Goal: Browse casually

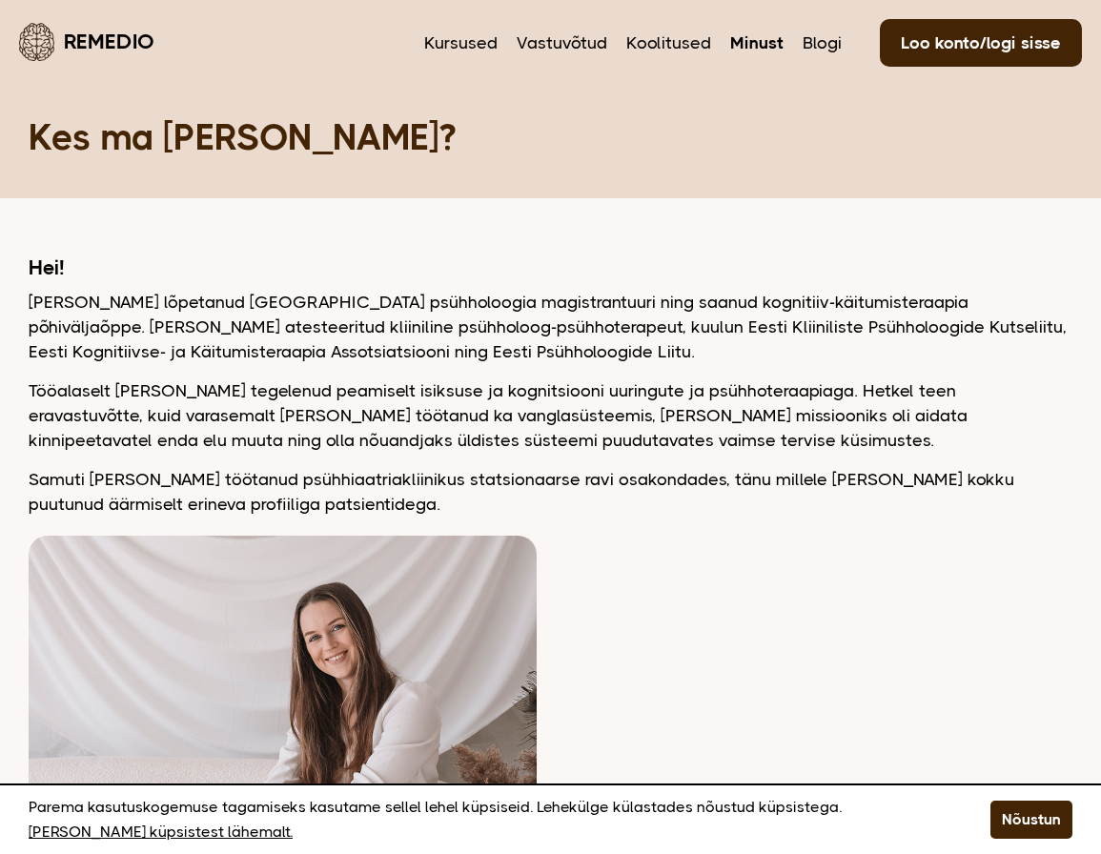
click at [417, 373] on div "Hei! Olen lõpetanud Tartu Ülikooli psühholoogia magistrantuuri ning saanud kogn…" at bounding box center [551, 385] width 1044 height 261
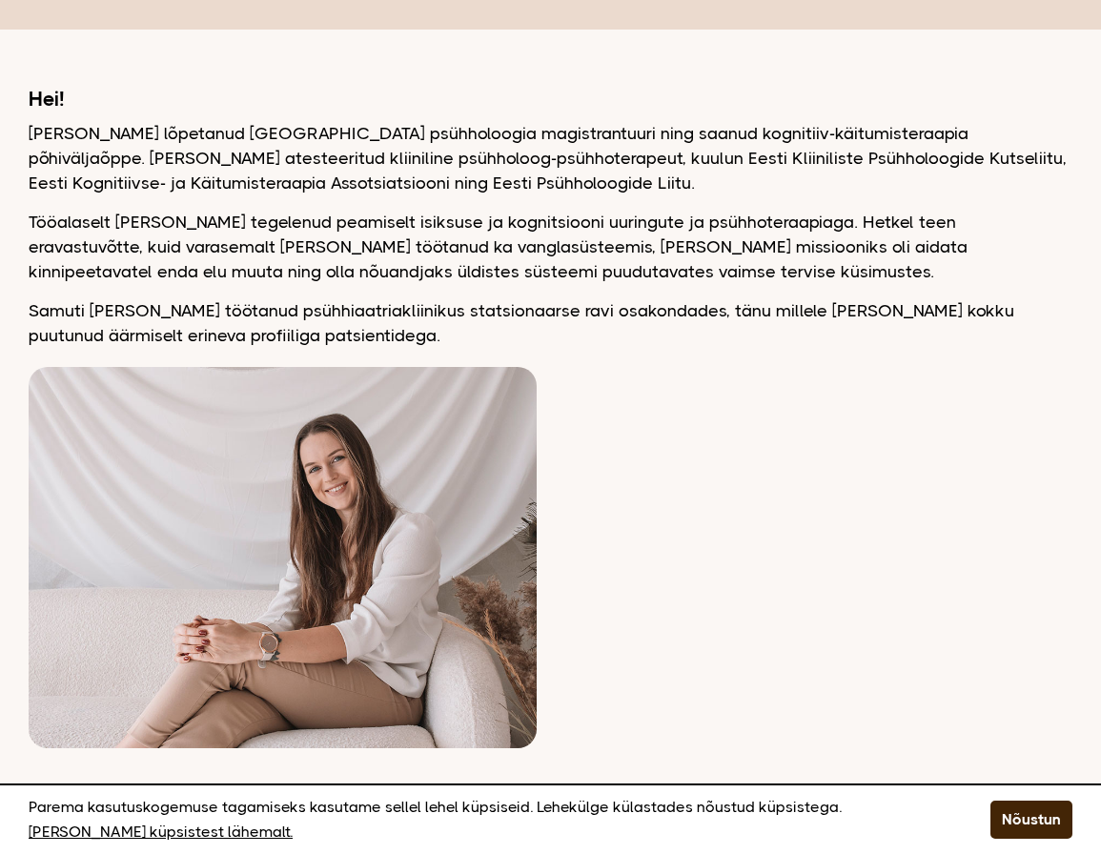
scroll to position [477, 0]
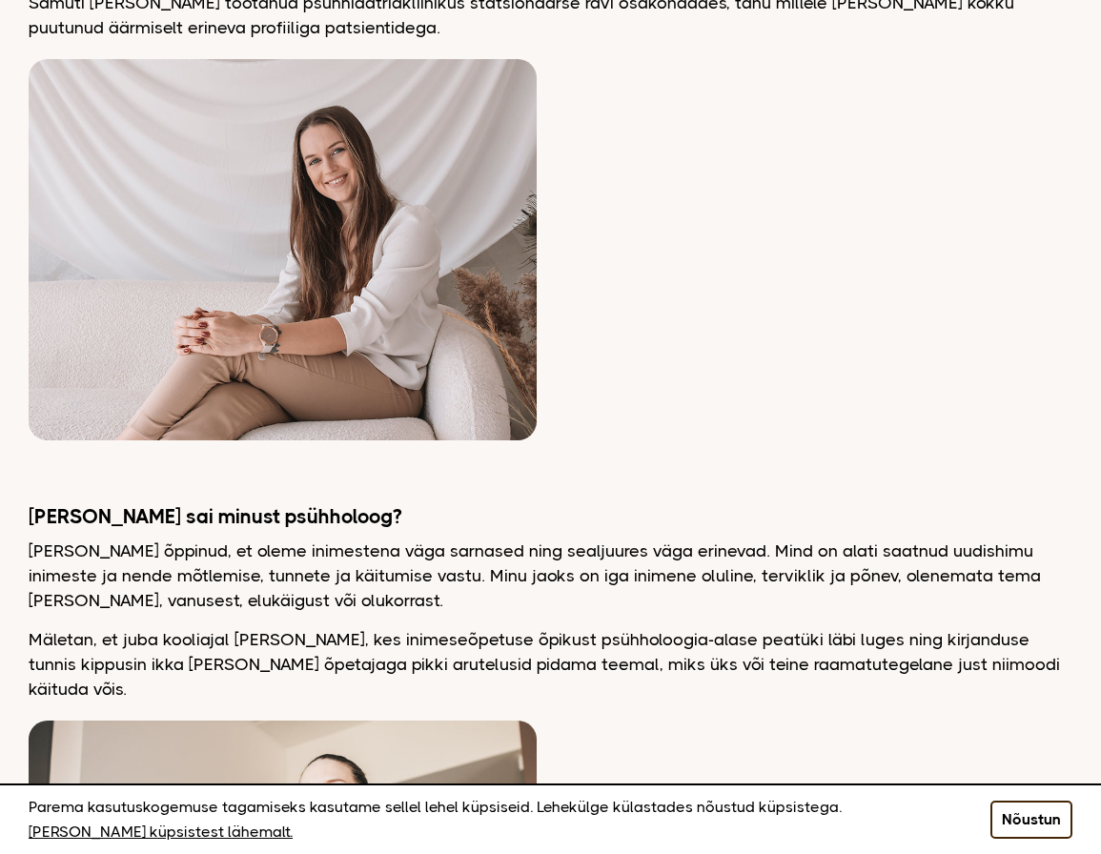
click at [1041, 814] on button "Nõustun" at bounding box center [1031, 820] width 82 height 38
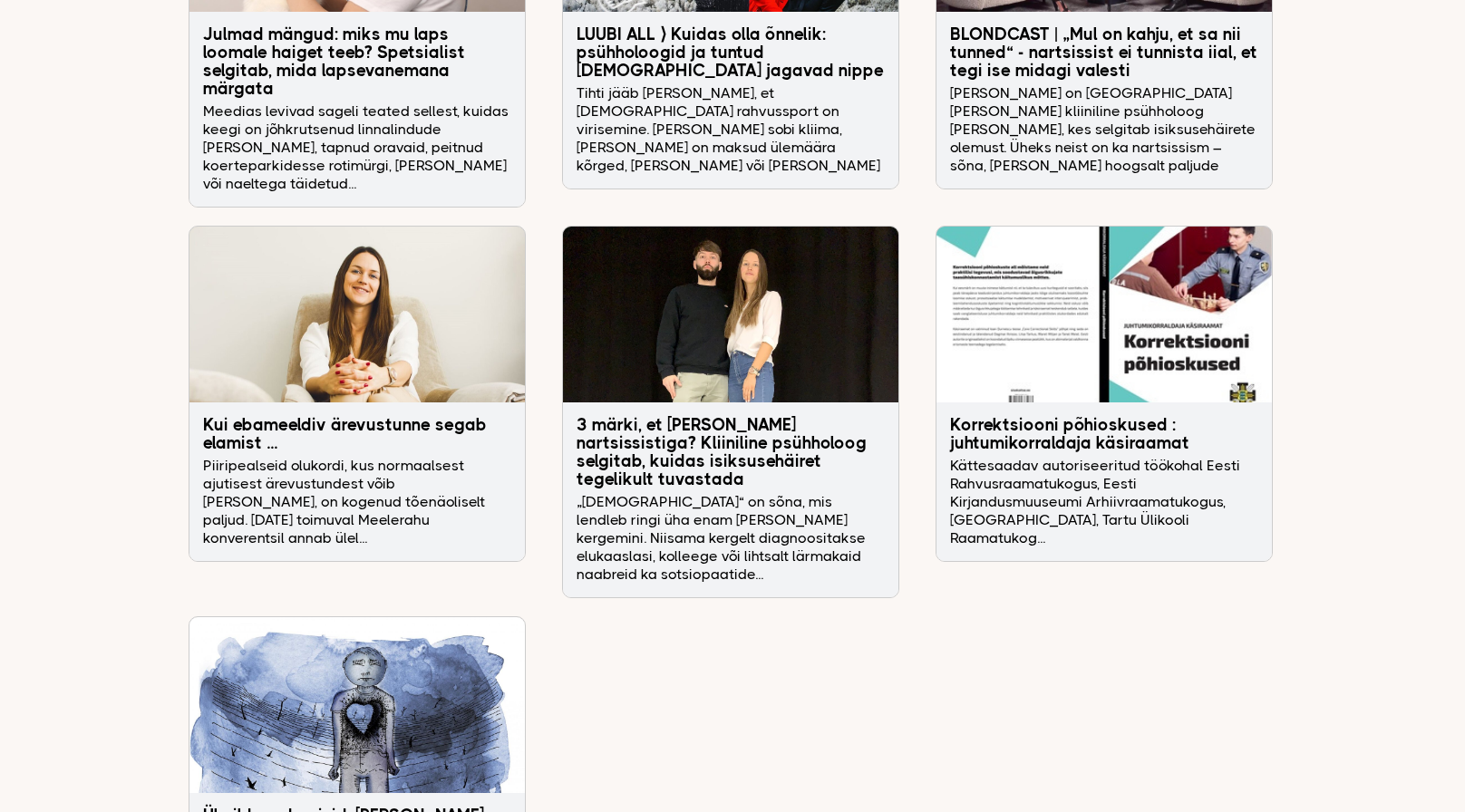
scroll to position [5864, 0]
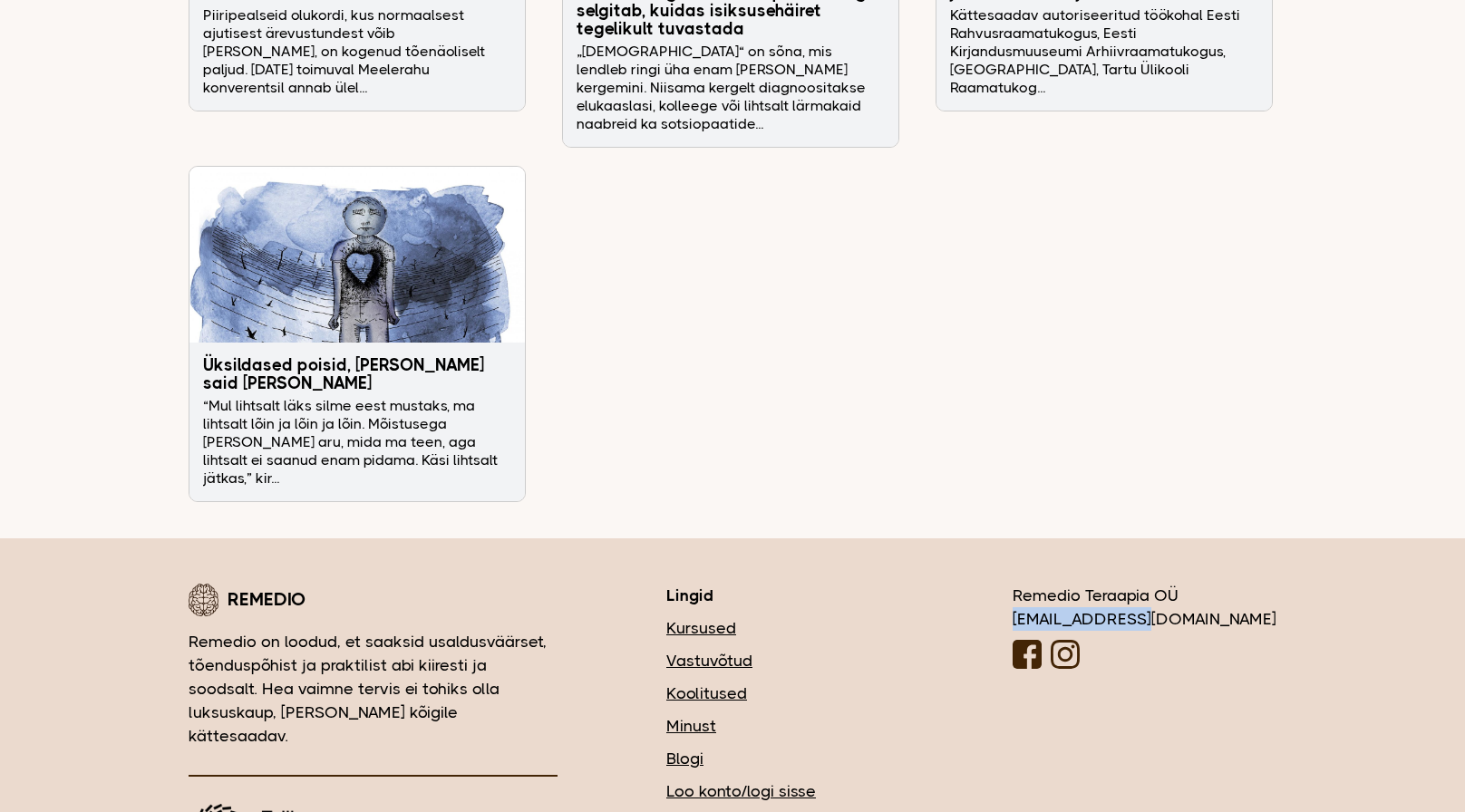
drag, startPoint x: 1258, startPoint y: 523, endPoint x: 1099, endPoint y: 517, distance: 159.1
click at [1041, 584] on div "Remedio Remedio on loodud, et saaksid usaldusväärset, tõenduspõhist ja praktili…" at bounding box center [732, 726] width 1088 height 285
copy div "[EMAIL_ADDRESS][DOMAIN_NAME]"
click at [795, 714] on link "Minust" at bounding box center [786, 725] width 238 height 24
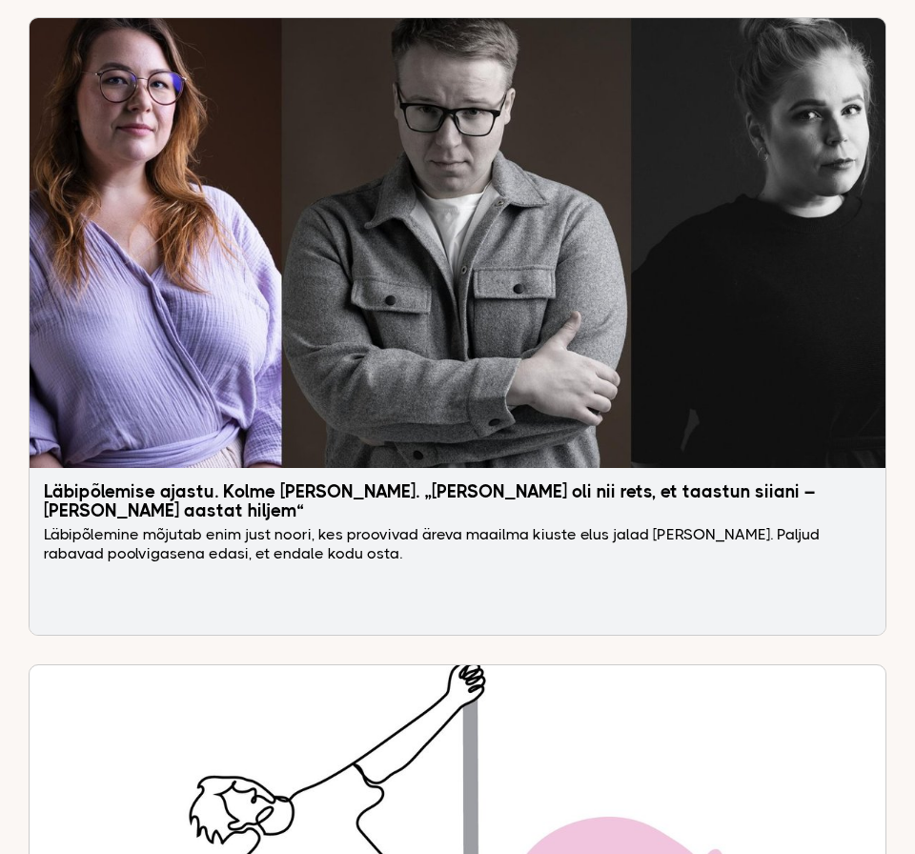
scroll to position [5867, 0]
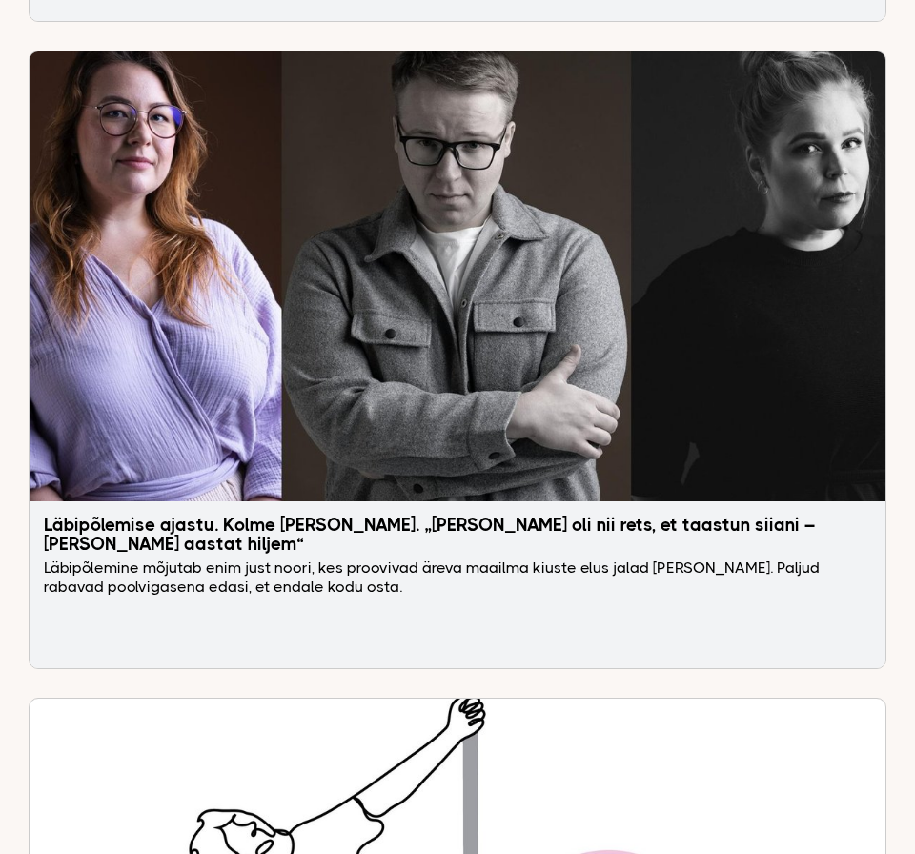
click at [296, 516] on h3 "Läbipõlemise ajastu. Kolme noore lood. „Teine kord oli nii rets, et taastun sii…" at bounding box center [457, 535] width 827 height 38
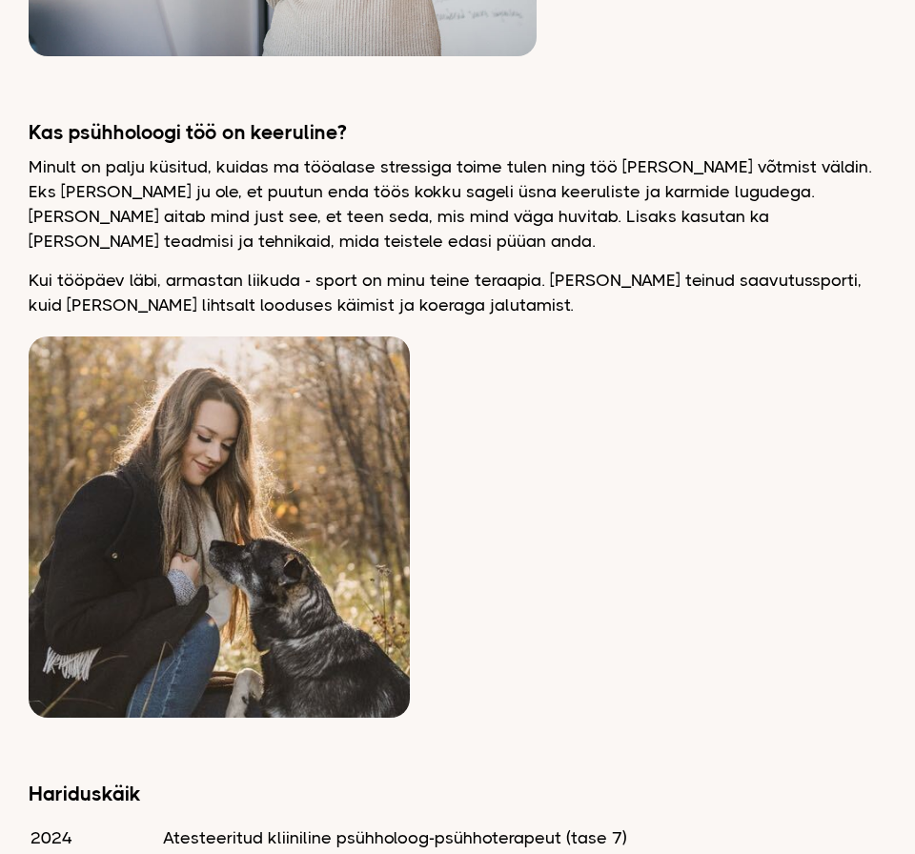
scroll to position [0, 0]
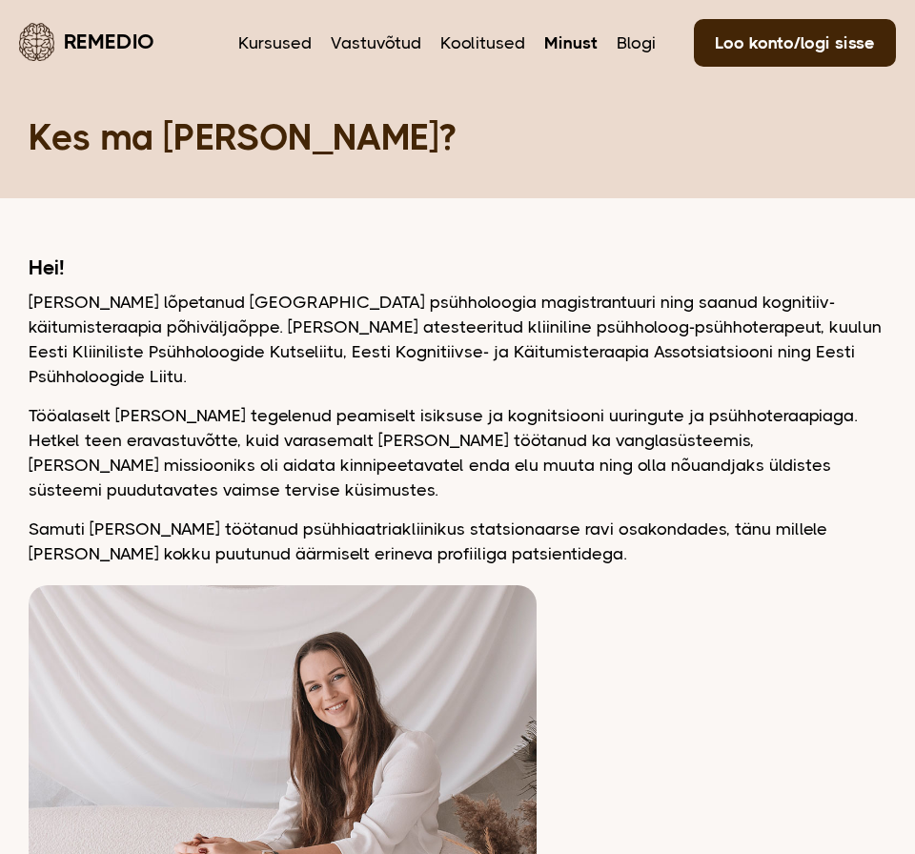
click at [580, 44] on link "Minust" at bounding box center [570, 43] width 53 height 25
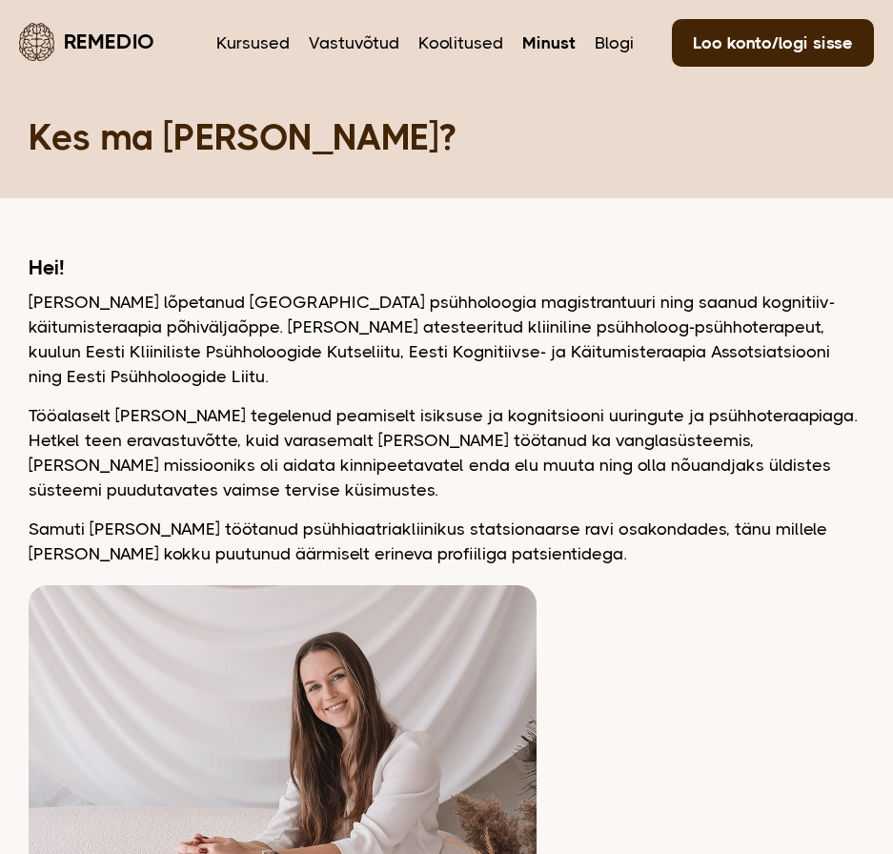
click at [105, 45] on link "Remedio" at bounding box center [86, 41] width 135 height 45
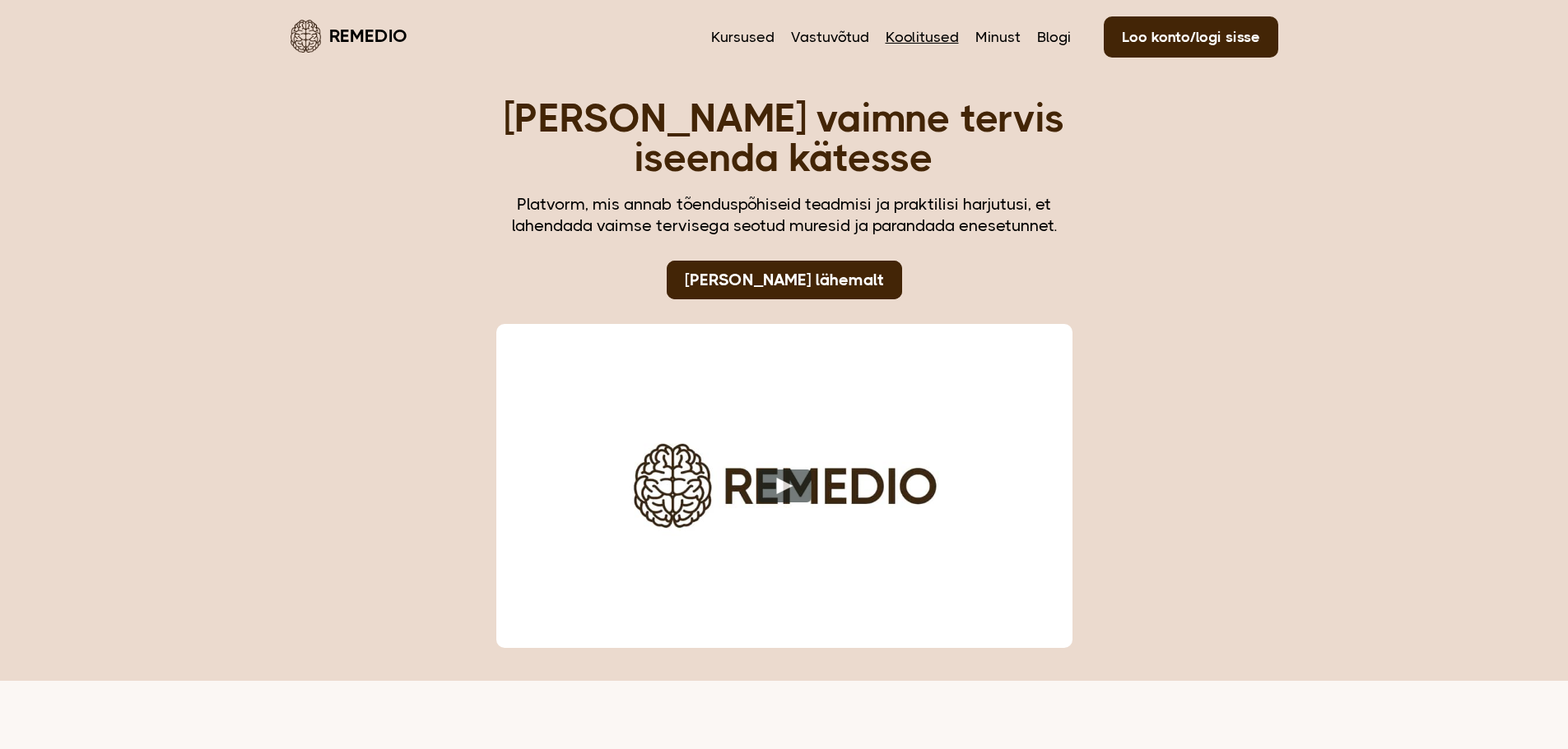
click at [770, 32] on link "Koolitused" at bounding box center [922, 37] width 73 height 22
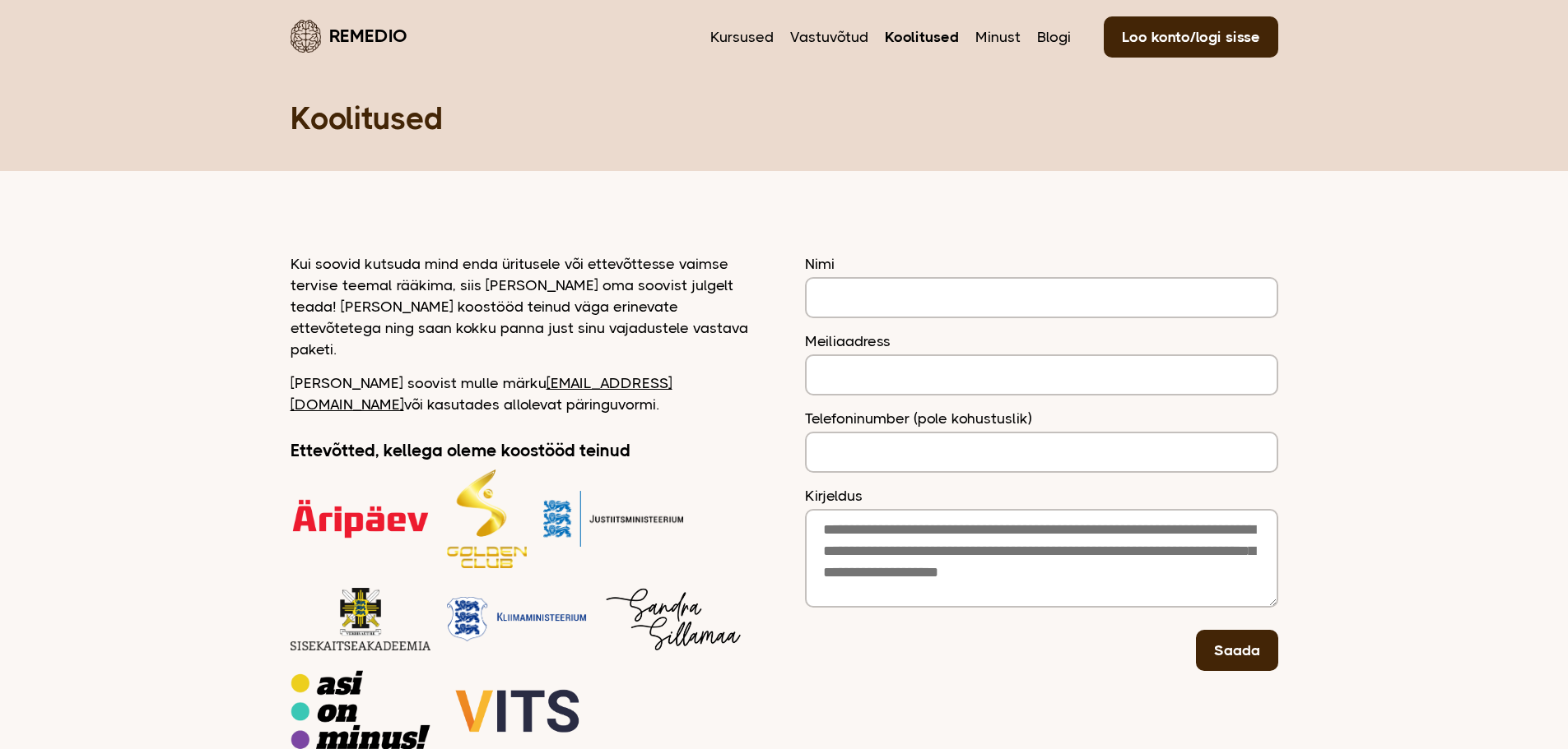
drag, startPoint x: 283, startPoint y: 281, endPoint x: 724, endPoint y: 384, distance: 452.9
click at [724, 384] on main "Remedio Kursused Vastuvõtud Koolitused Minust Blogi Loo konto/logi sisse Koolit…" at bounding box center [784, 417] width 1568 height 834
click at [522, 290] on p "Kui soovid kutsuda mind enda üritusele või ettevõttesse vaimse tervise teemal r…" at bounding box center [527, 307] width 473 height 107
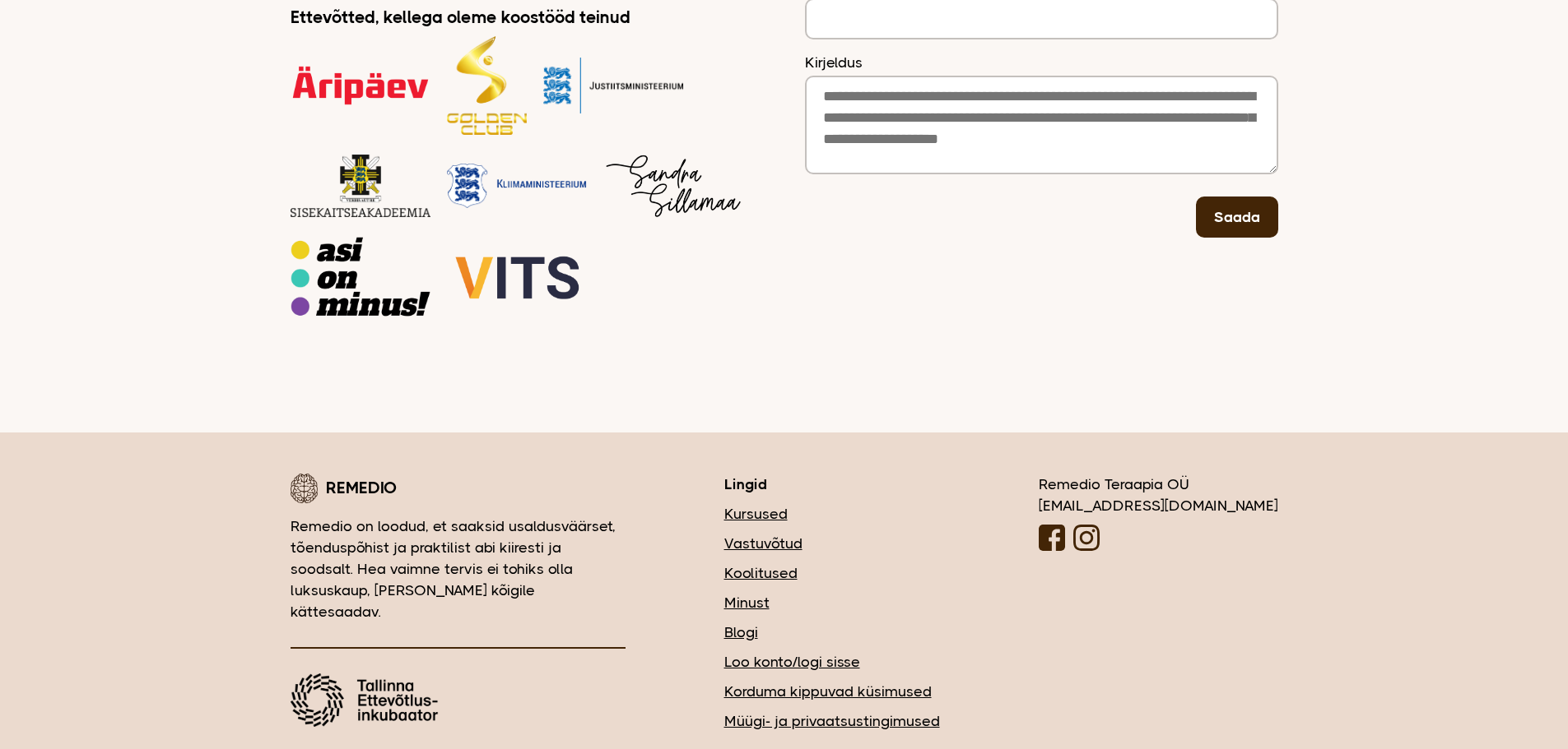
scroll to position [436, 0]
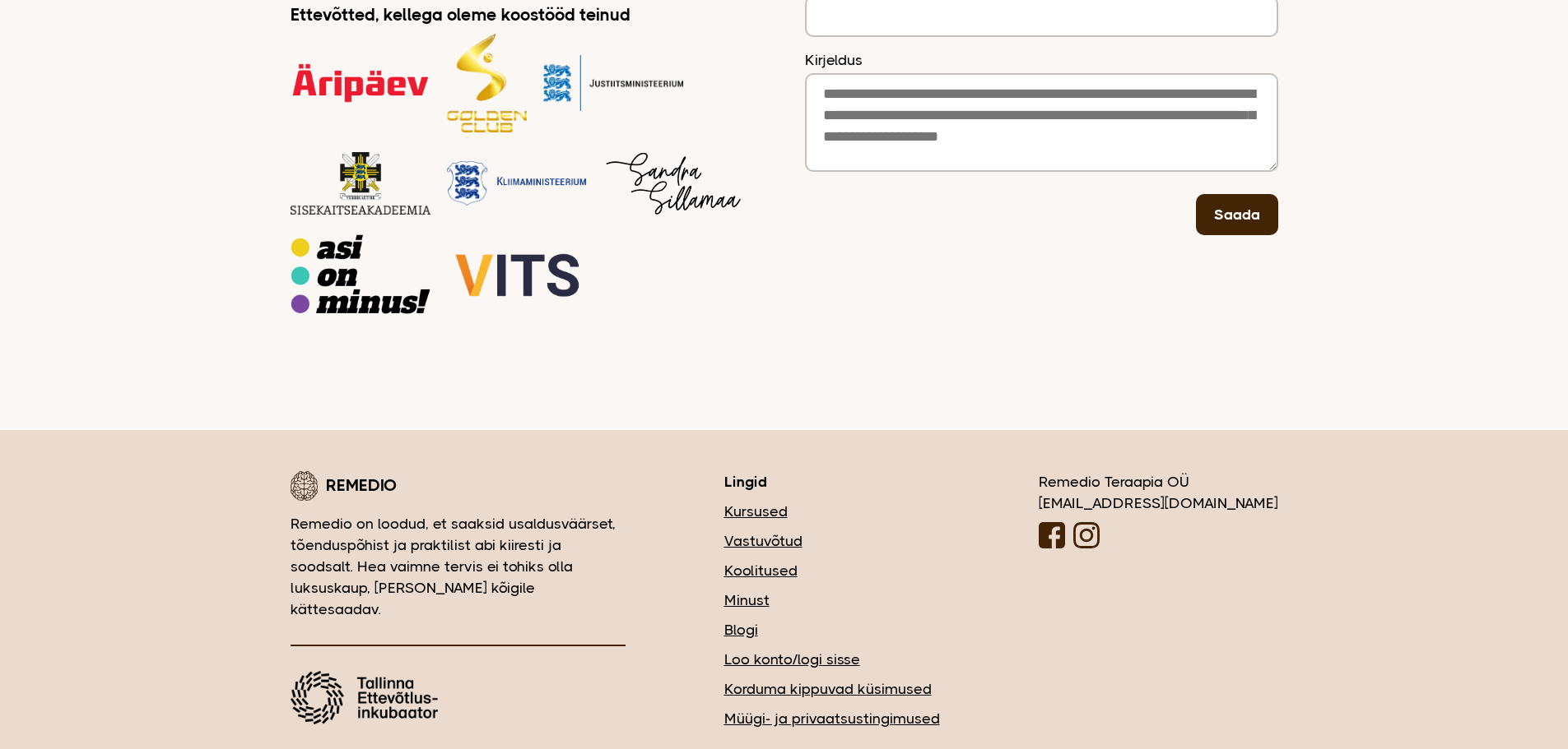
click at [858, 501] on link "Kursused" at bounding box center [832, 512] width 216 height 22
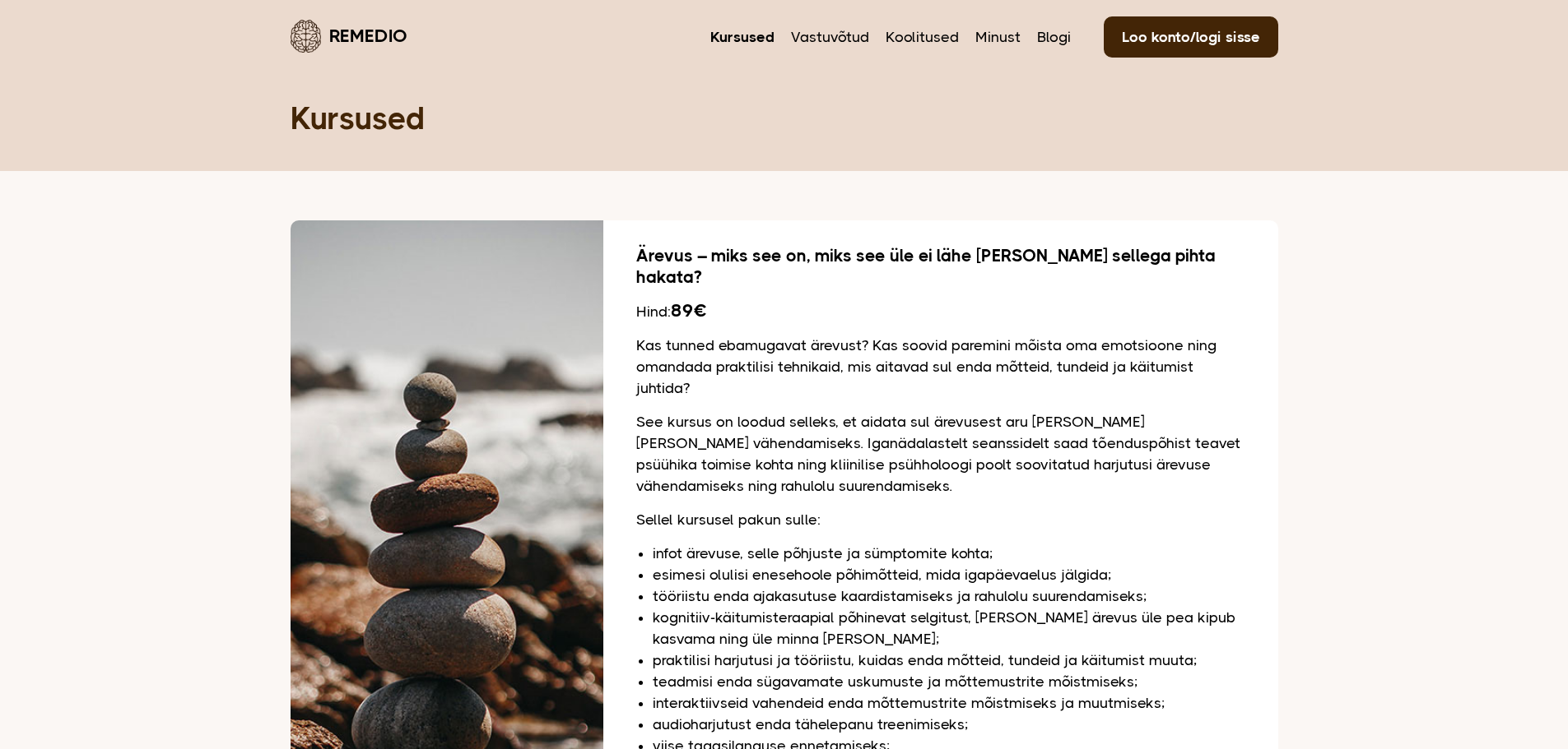
click at [378, 27] on link "Remedio" at bounding box center [348, 35] width 117 height 39
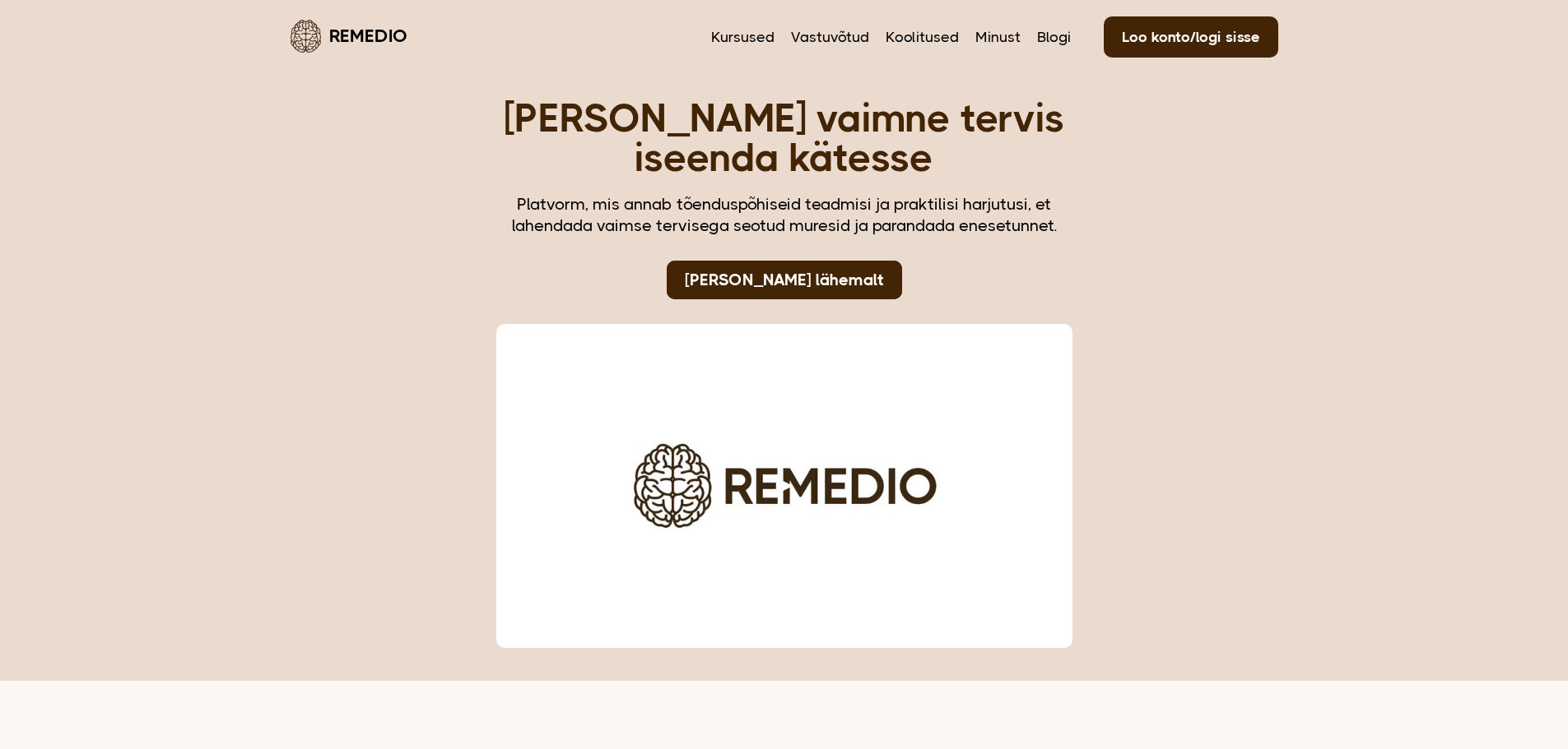
click at [797, 486] on button "Play video" at bounding box center [784, 486] width 54 height 33
